Goal: Information Seeking & Learning: Check status

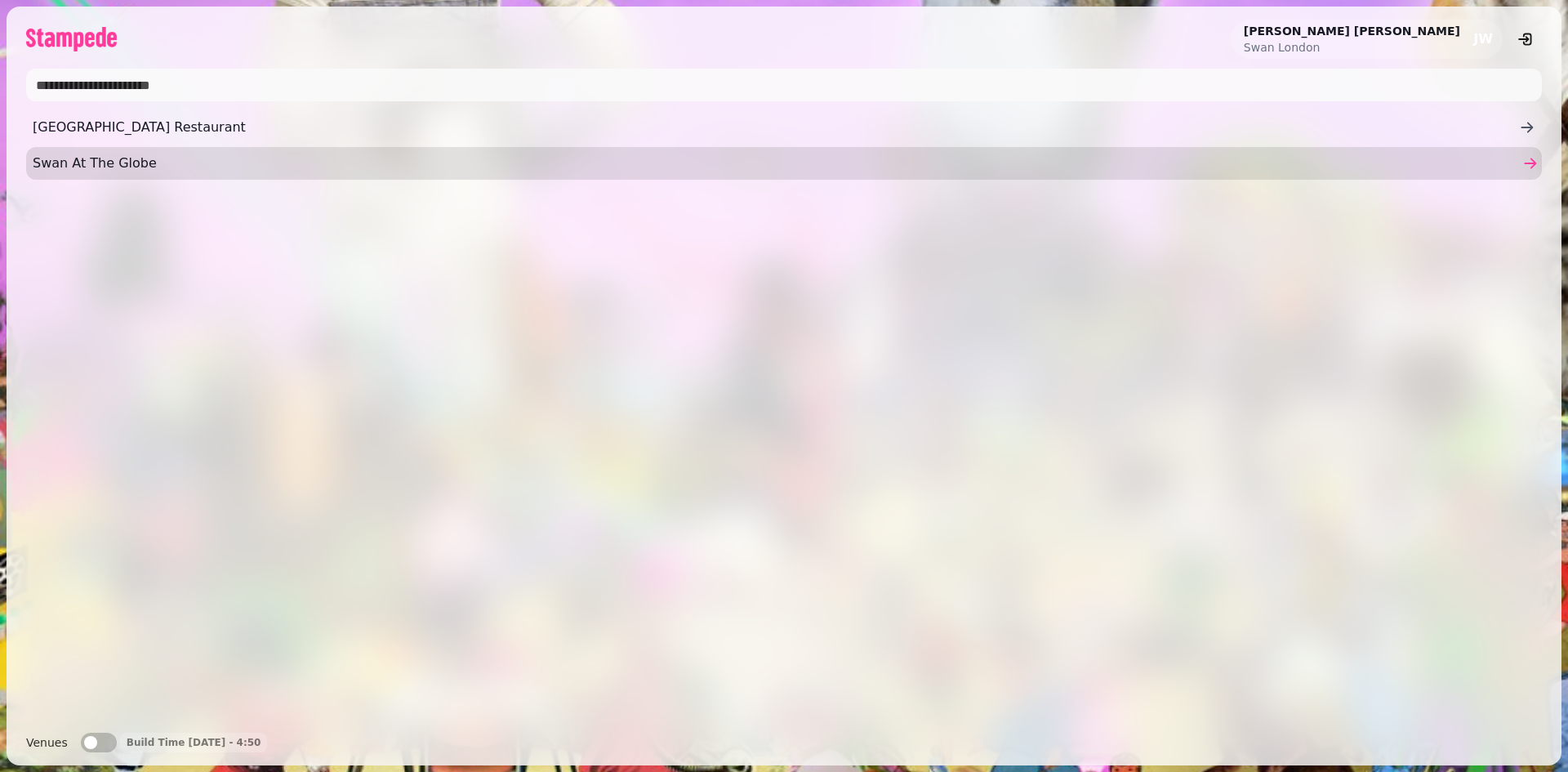
click at [106, 163] on span "Swan At The Globe" at bounding box center [776, 163] width 1487 height 20
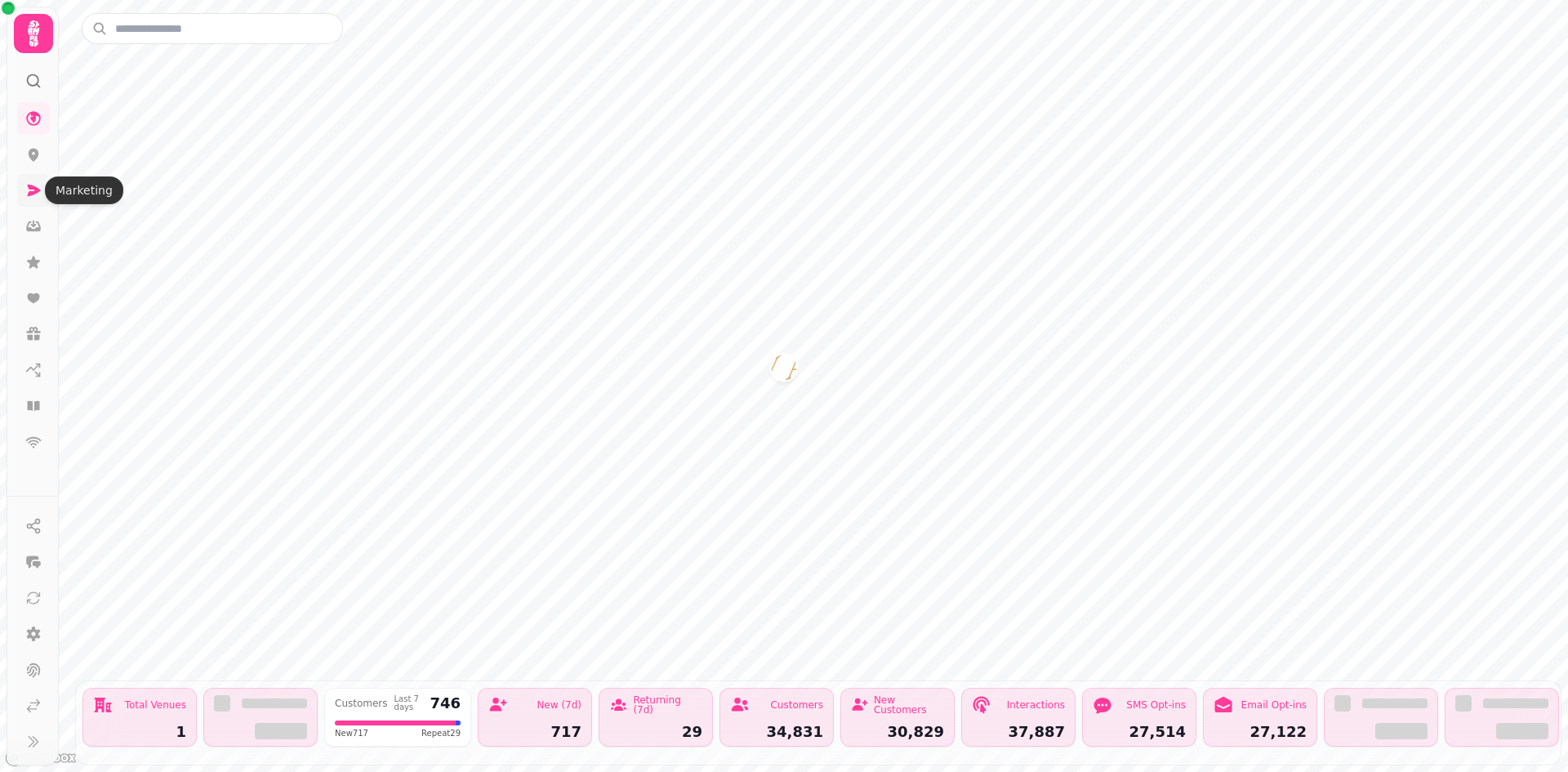
click at [34, 193] on icon at bounding box center [34, 190] width 13 height 12
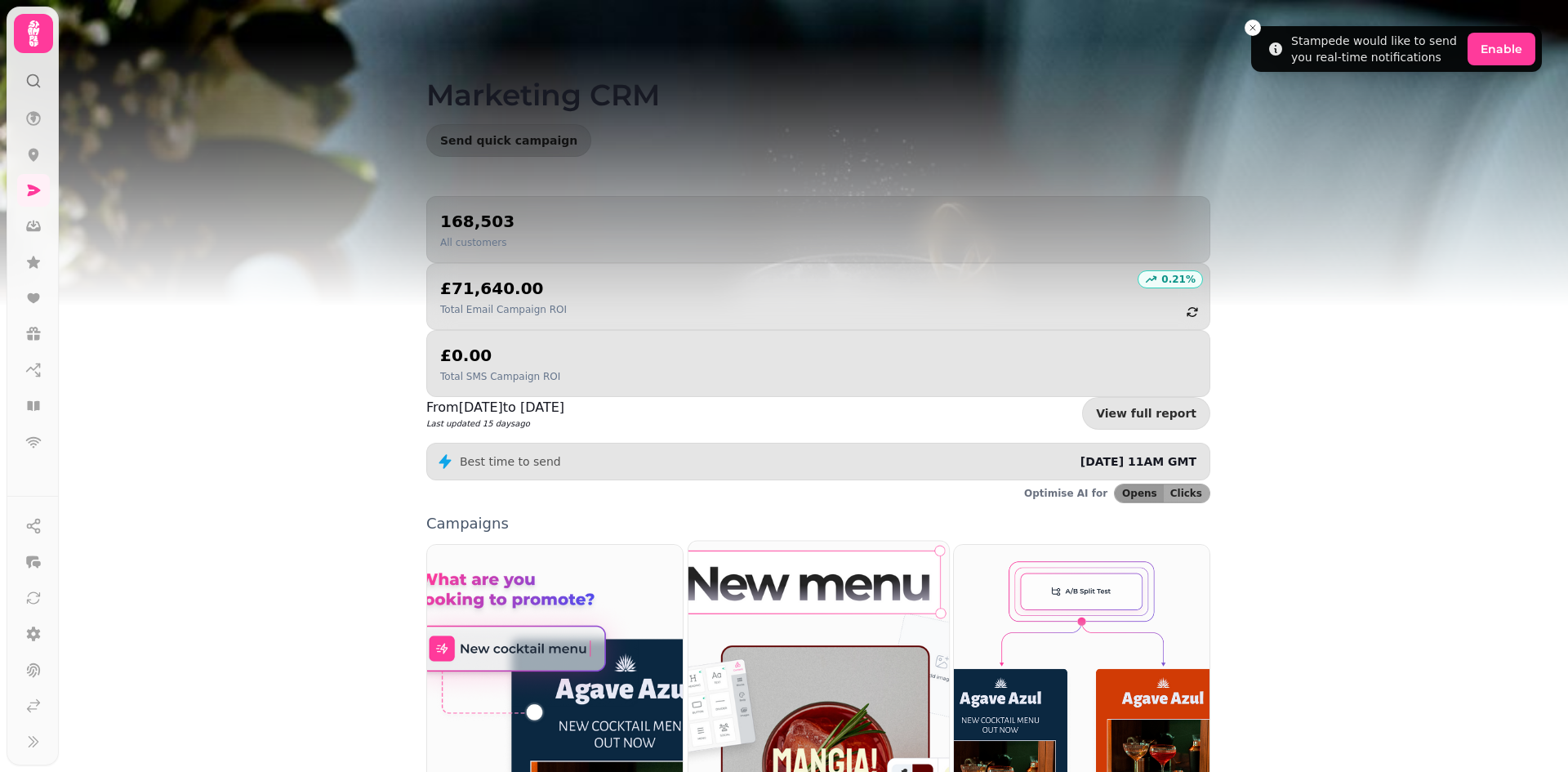
click at [821, 622] on img at bounding box center [818, 704] width 286 height 358
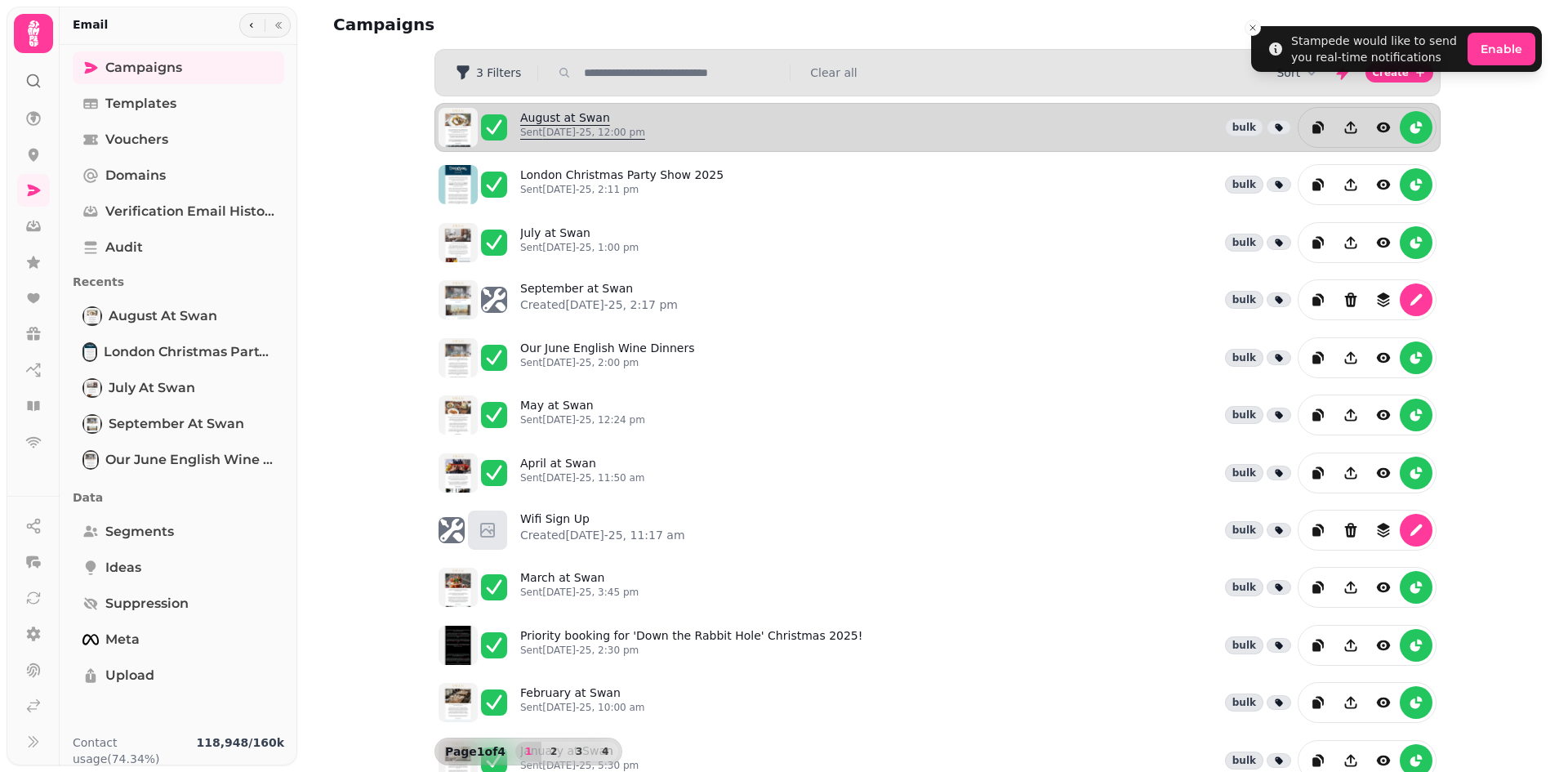
click at [595, 117] on link "August at Swan Sent 7th Aug-25, 12:00 pm" at bounding box center [583, 128] width 125 height 36
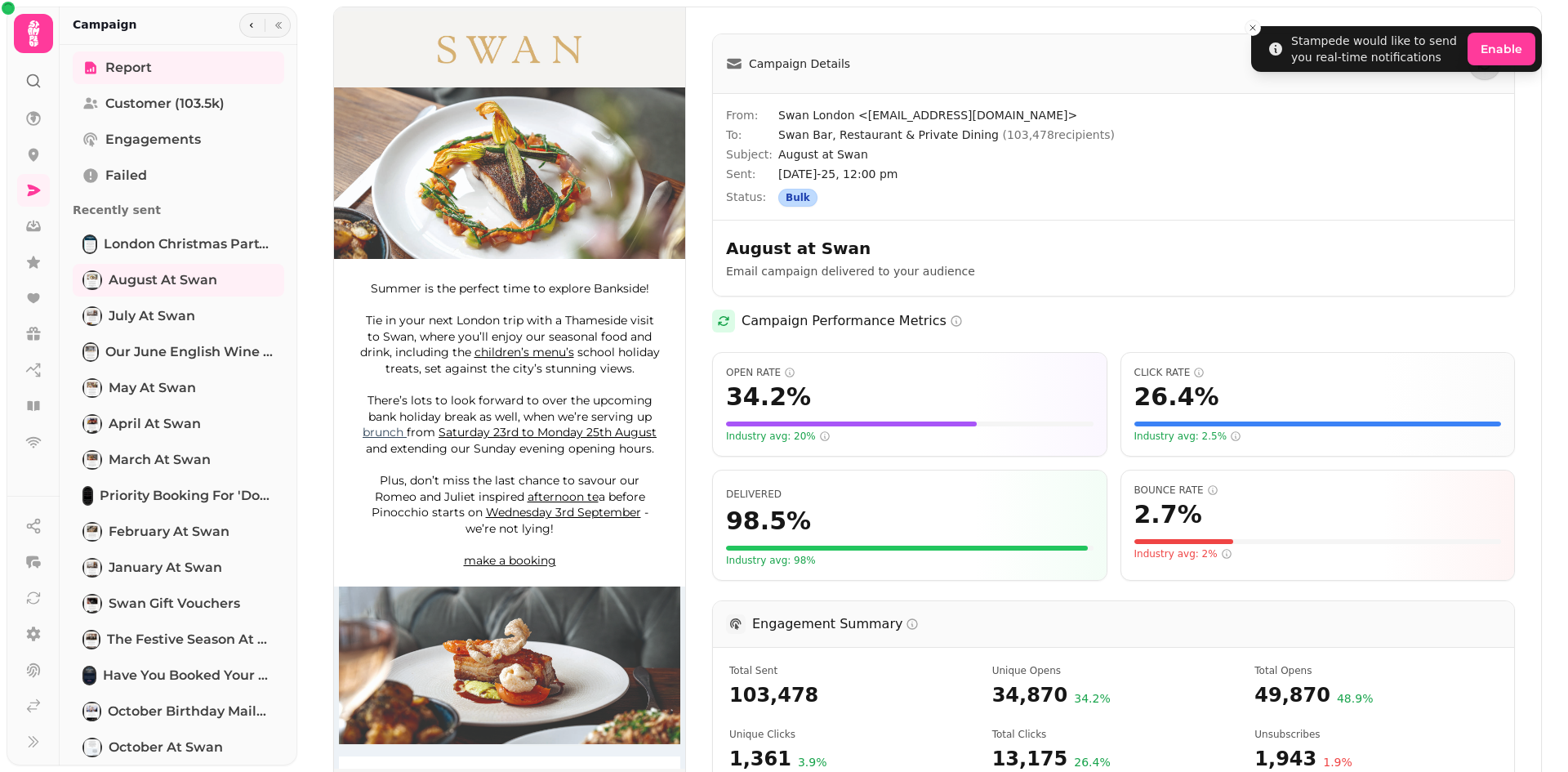
scroll to position [327, 0]
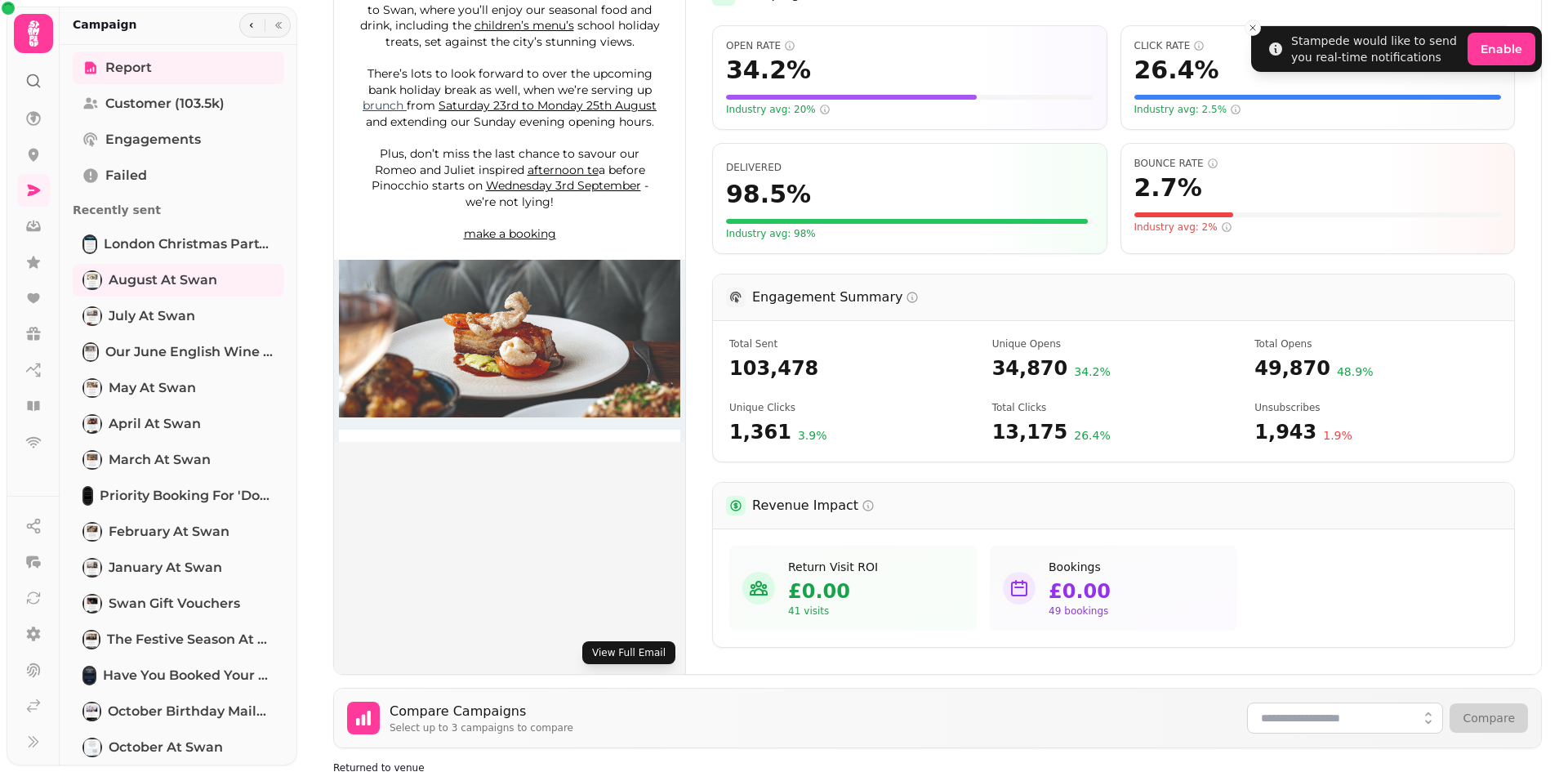
click at [650, 647] on button "View Full Email" at bounding box center [629, 652] width 93 height 23
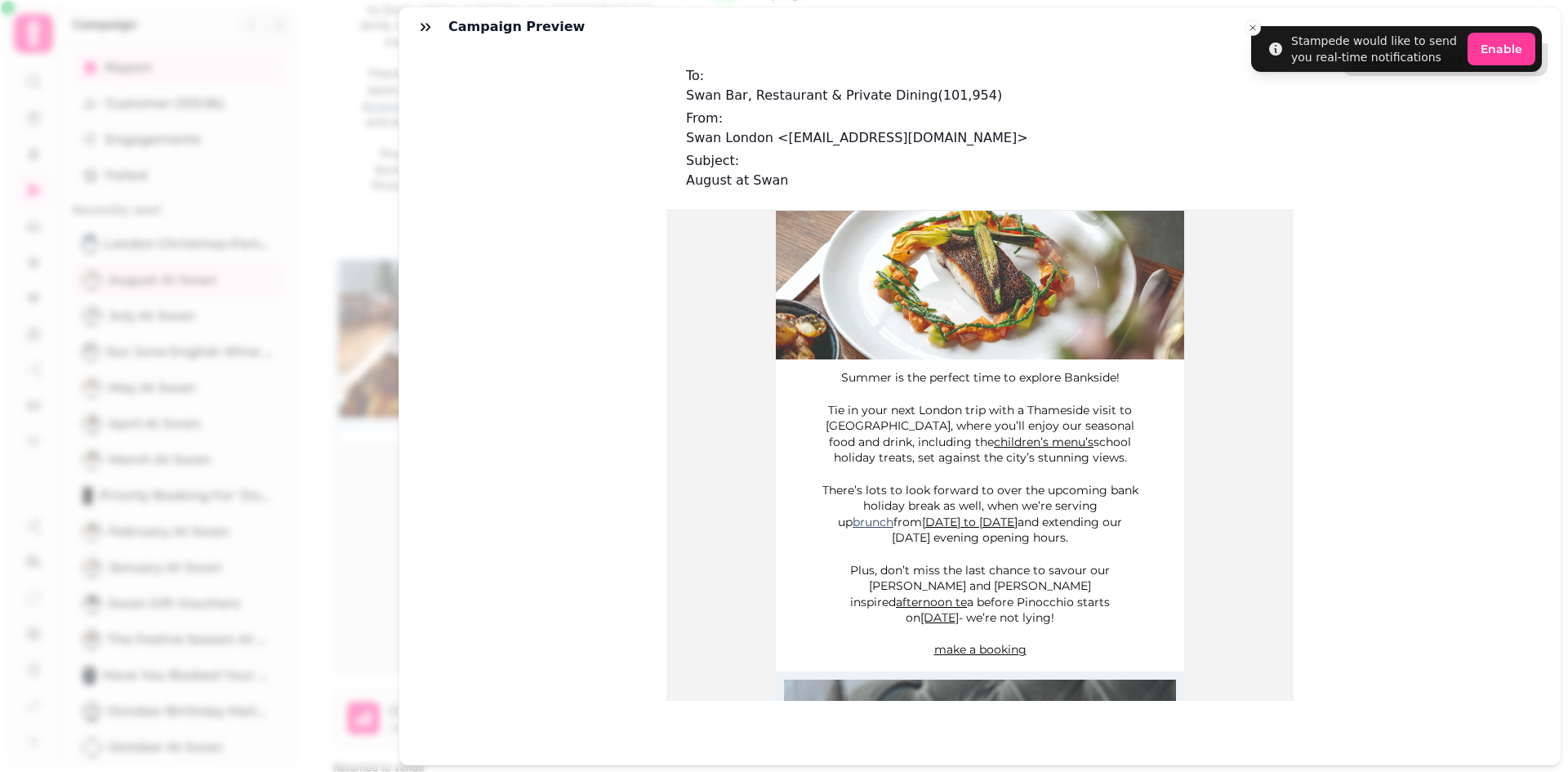
scroll to position [163, 0]
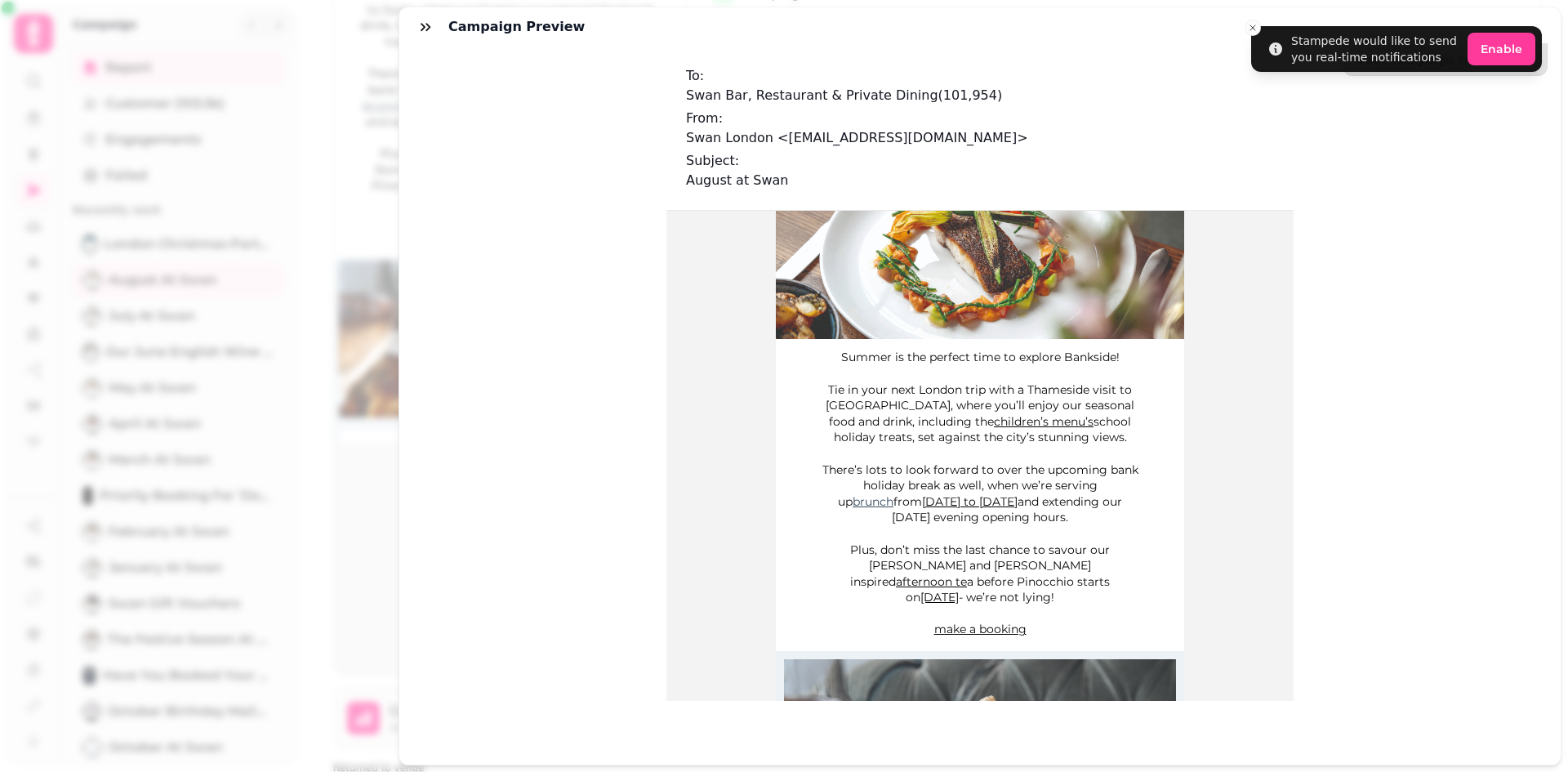
drag, startPoint x: 817, startPoint y: 467, endPoint x: 1125, endPoint y: 515, distance: 311.7
click at [1125, 515] on p "There’s lots to look forward to over the upcoming bank holiday break as well, w…" at bounding box center [980, 494] width 319 height 63
copy p "There’s lots to look forward to over the upcoming bank holiday break as well, w…"
